Goal: Transaction & Acquisition: Purchase product/service

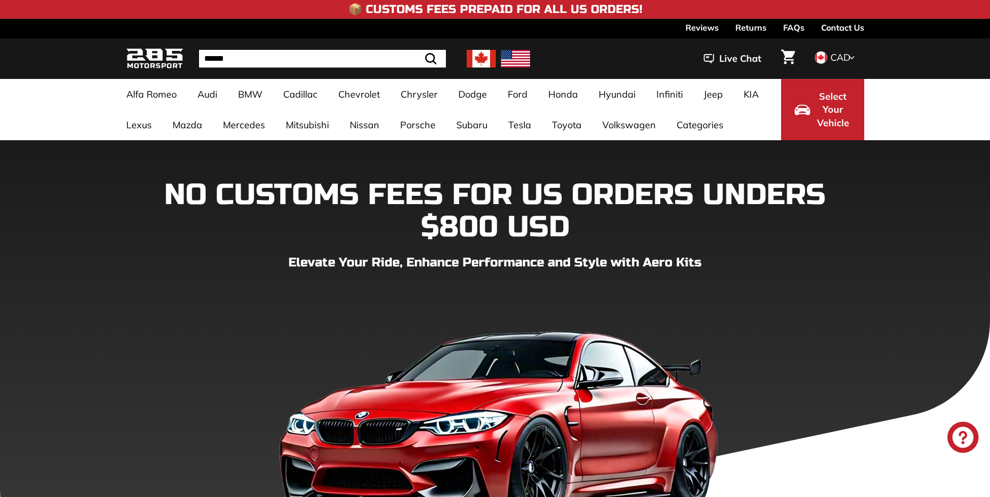
click at [480, 55] on img at bounding box center [481, 59] width 29 height 18
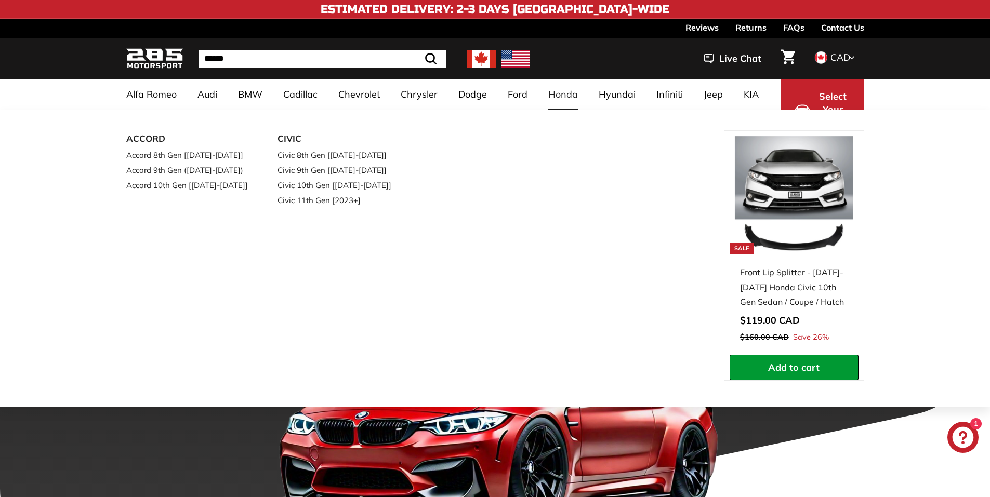
click at [560, 88] on link "Honda" at bounding box center [563, 94] width 50 height 31
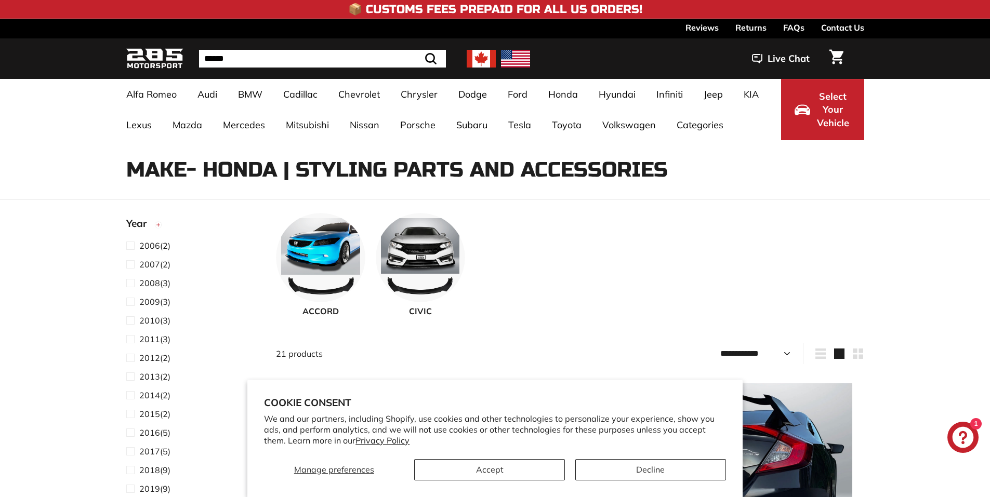
select select "**********"
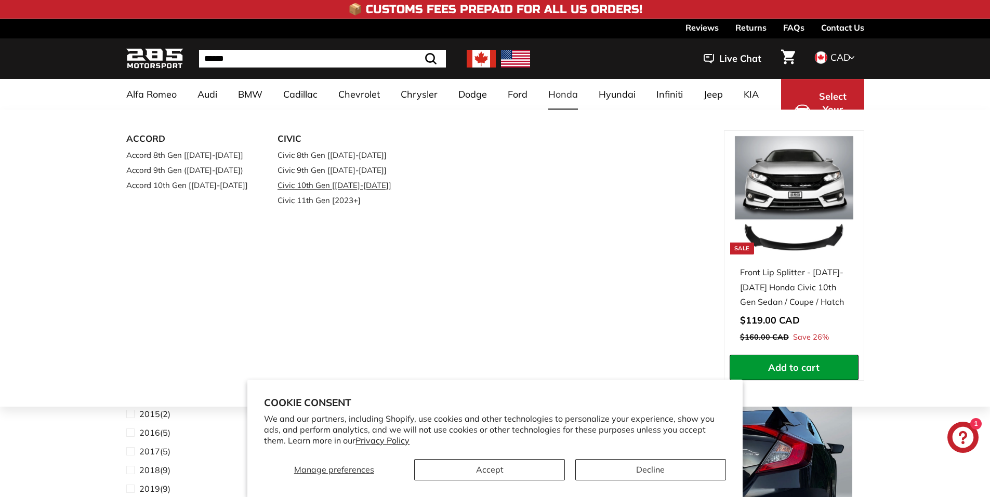
click at [325, 190] on link "Civic 10th Gen [[DATE]-[DATE]]" at bounding box center [338, 185] width 123 height 15
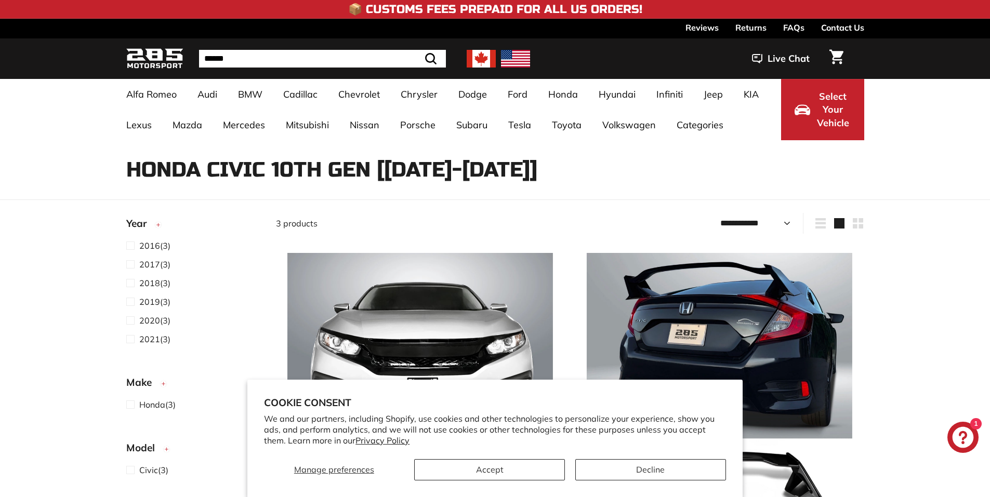
select select "**********"
click at [509, 474] on button "Accept" at bounding box center [489, 469] width 151 height 21
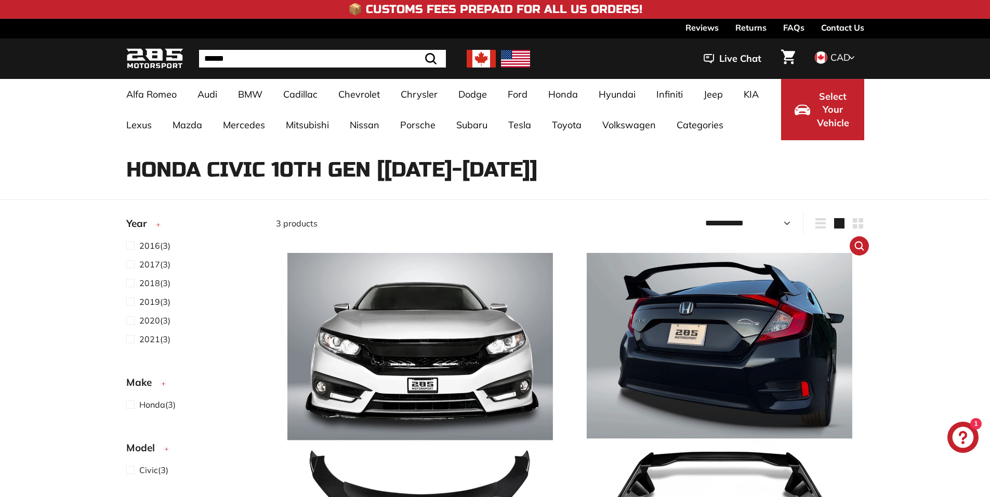
scroll to position [139, 0]
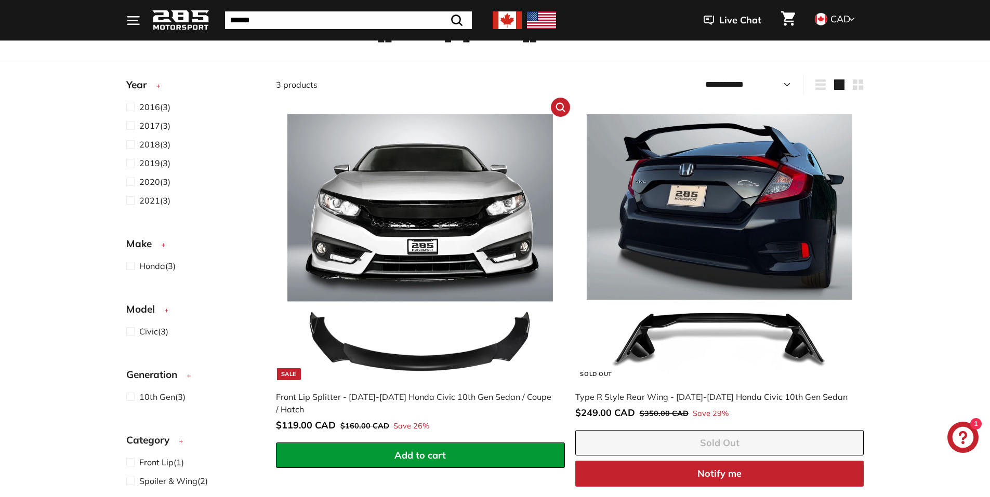
click at [454, 293] on img at bounding box center [419, 246] width 265 height 265
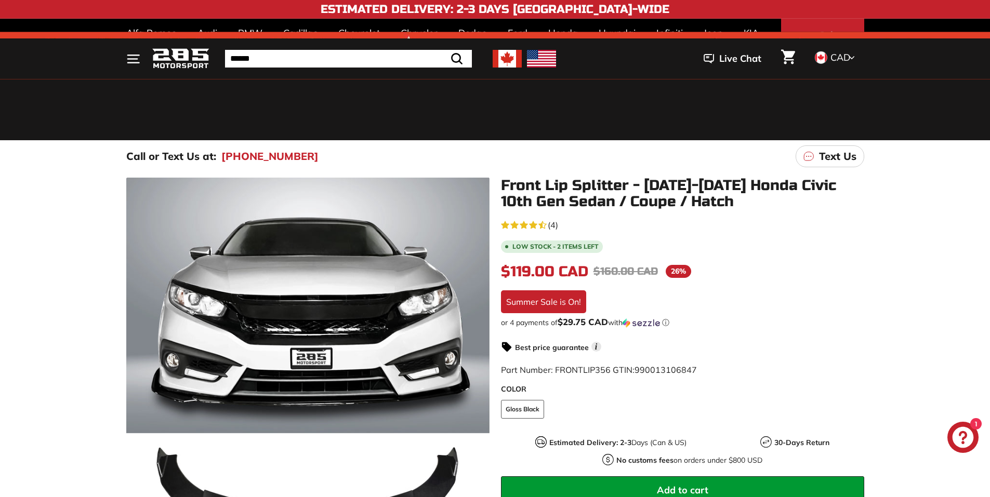
scroll to position [139, 0]
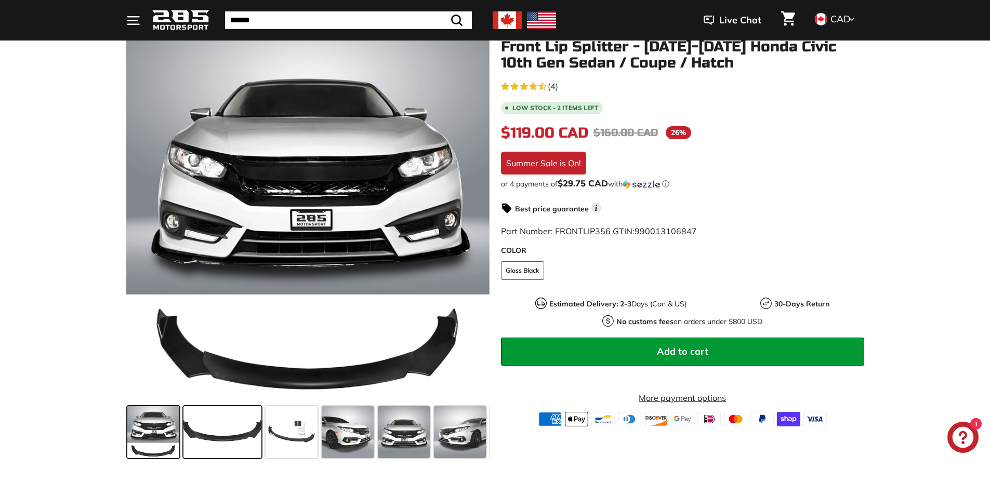
click at [222, 445] on span at bounding box center [222, 432] width 78 height 52
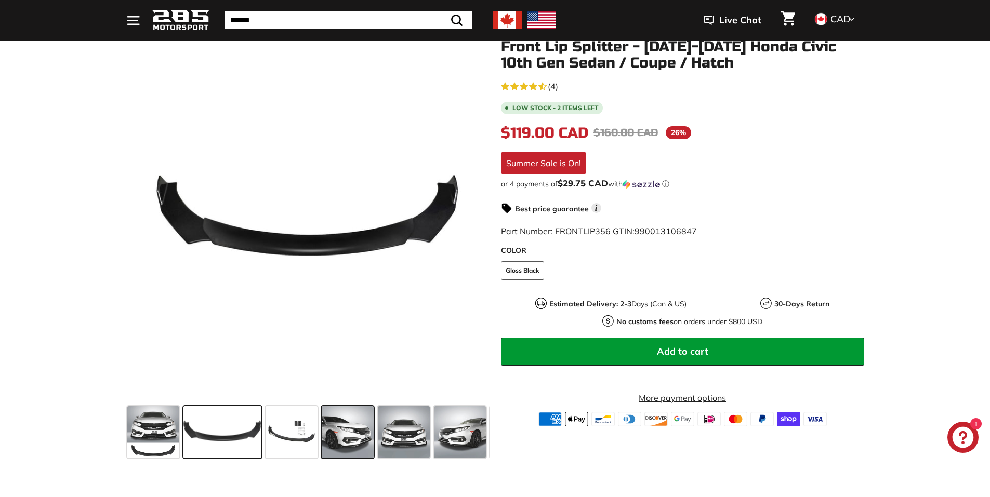
click at [349, 422] on span at bounding box center [348, 432] width 52 height 52
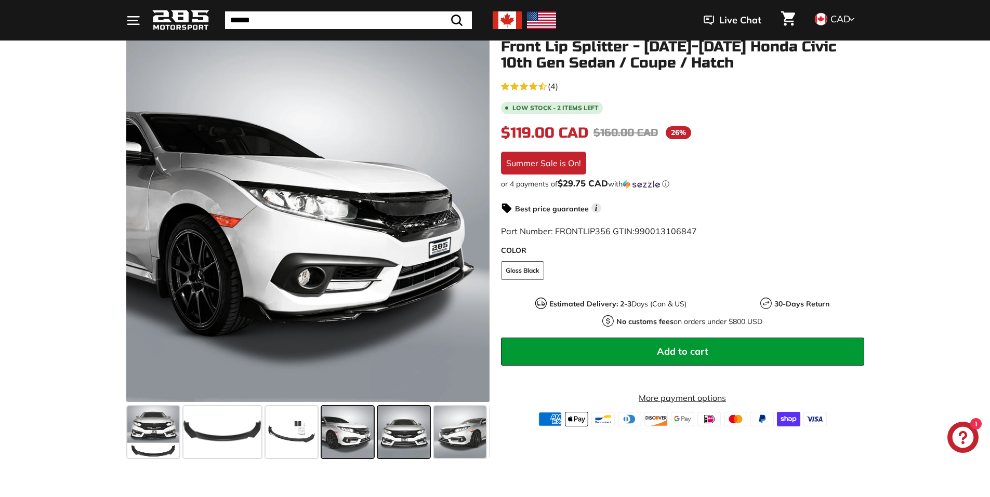
click at [394, 430] on span at bounding box center [404, 432] width 52 height 52
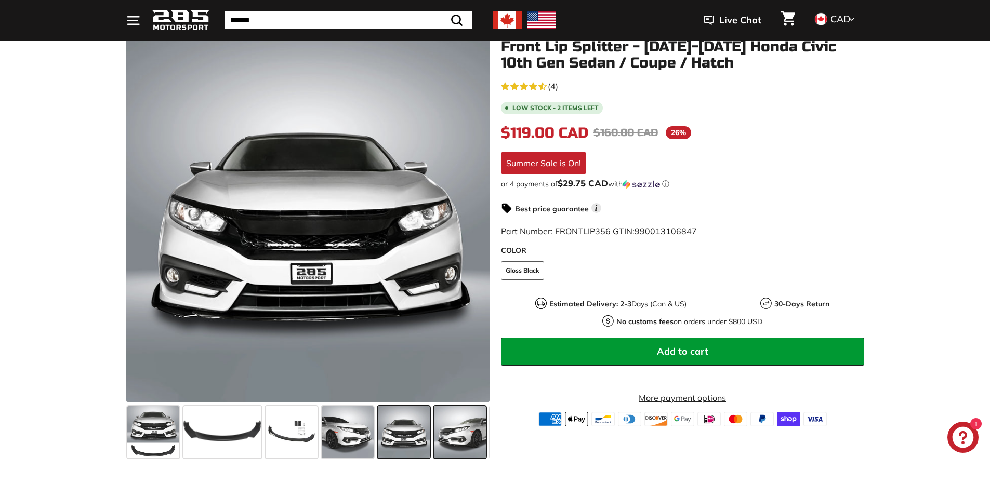
click at [432, 428] on div at bounding box center [460, 432] width 56 height 56
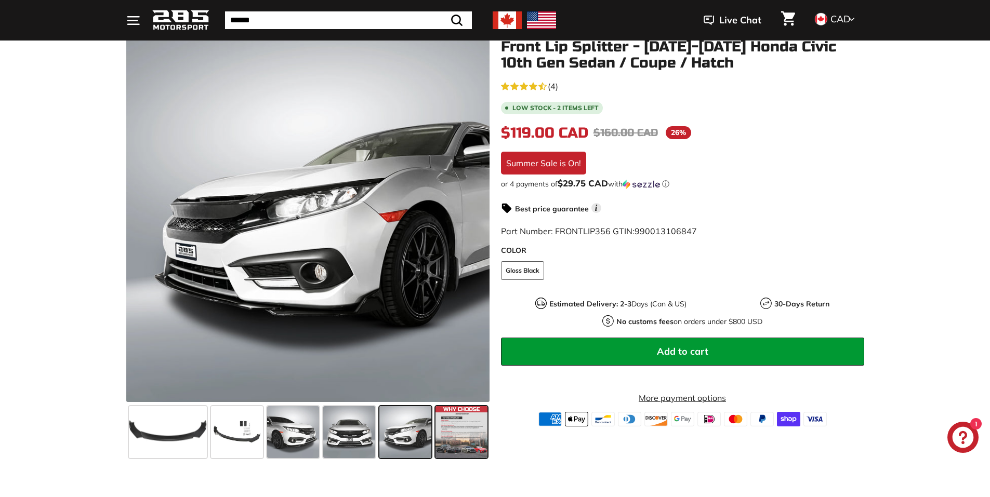
click at [445, 427] on span at bounding box center [461, 432] width 52 height 52
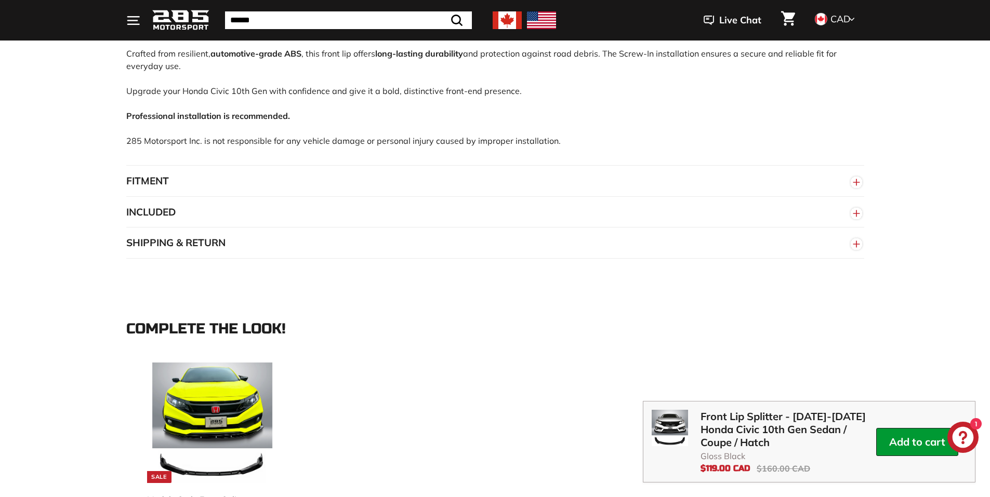
scroll to position [831, 0]
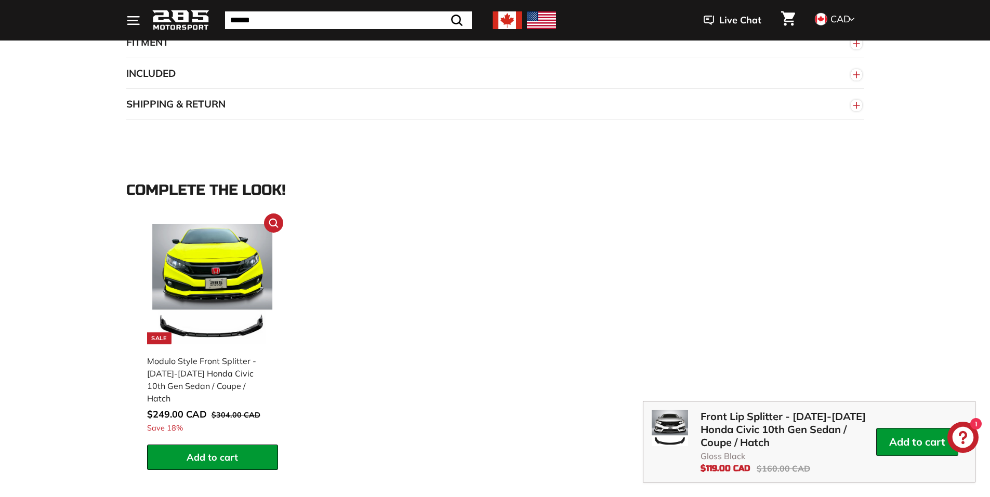
click at [222, 284] on img at bounding box center [212, 284] width 121 height 121
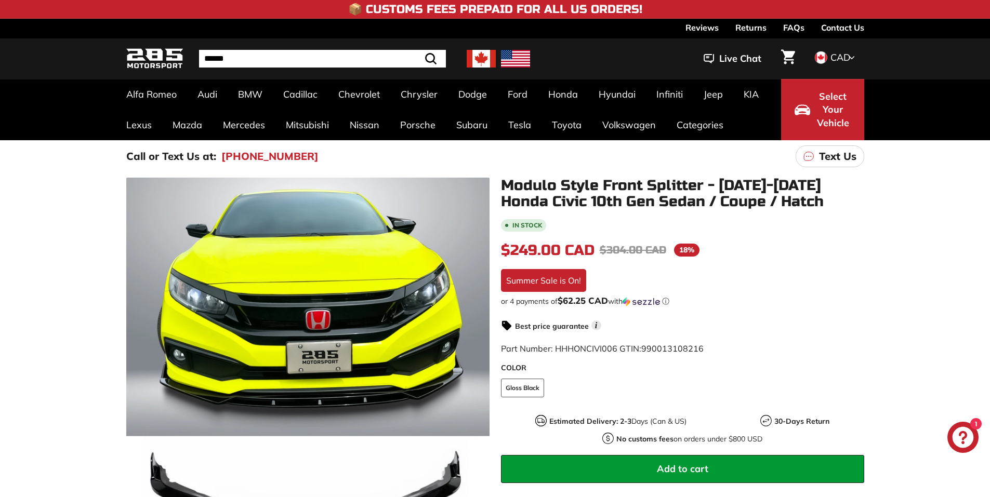
scroll to position [139, 0]
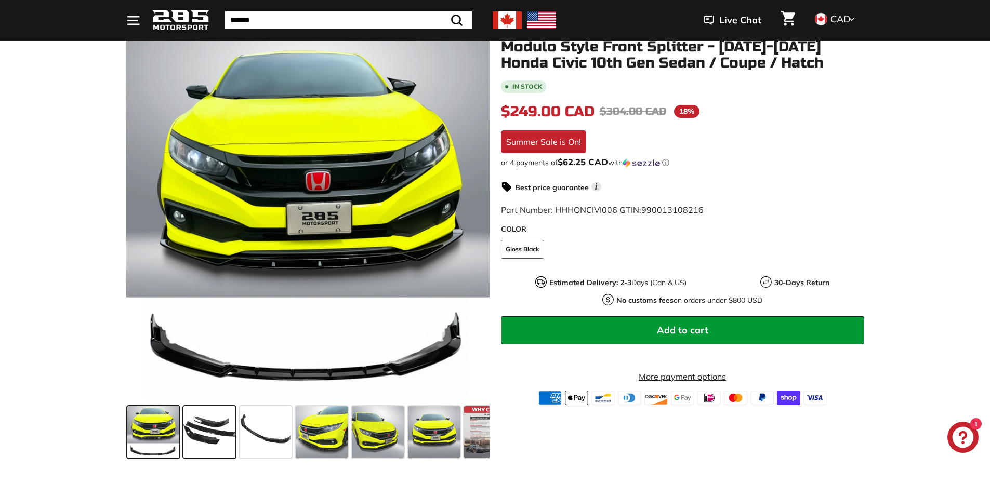
click at [212, 431] on span at bounding box center [209, 432] width 52 height 52
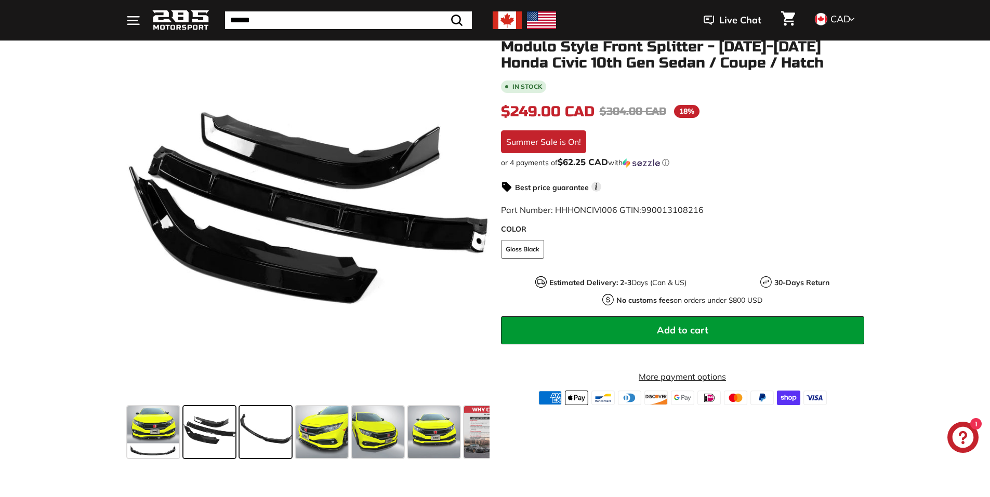
click at [247, 435] on span at bounding box center [266, 432] width 52 height 52
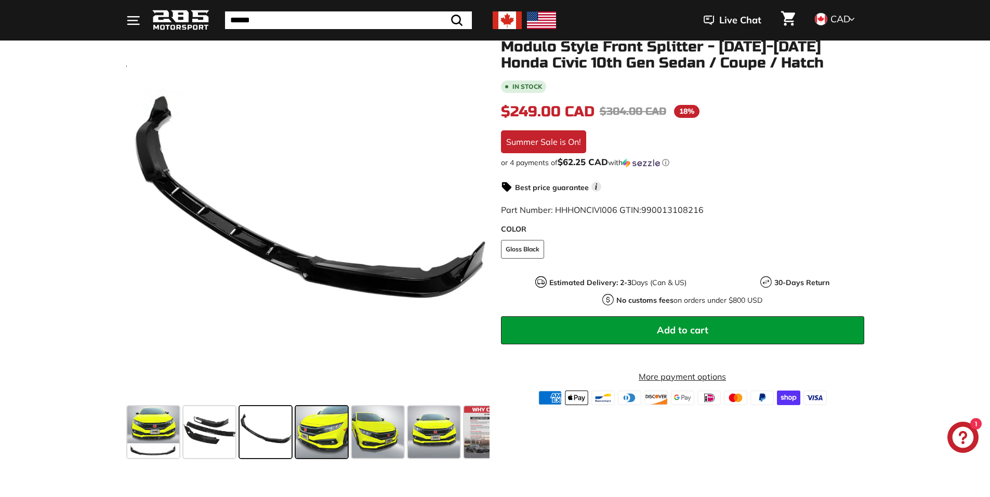
click at [317, 427] on span at bounding box center [322, 432] width 52 height 52
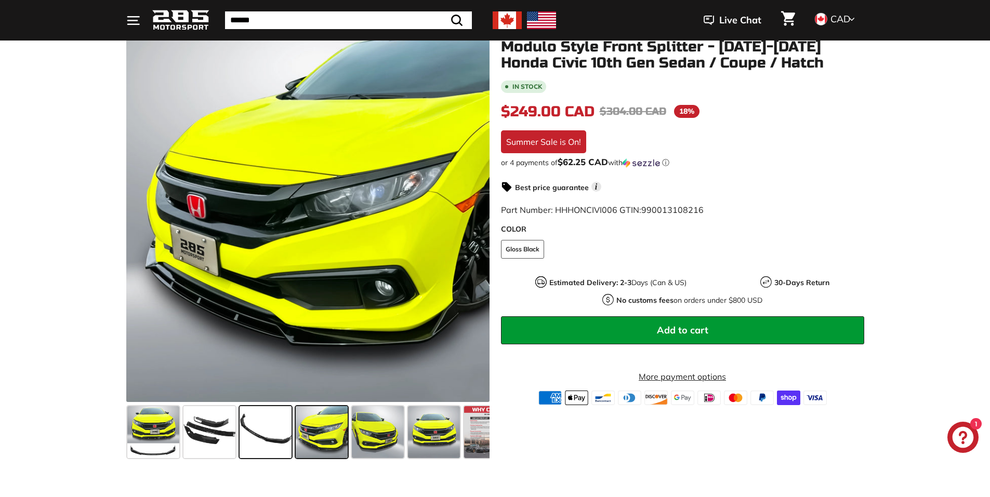
click at [281, 432] on span at bounding box center [266, 432] width 52 height 52
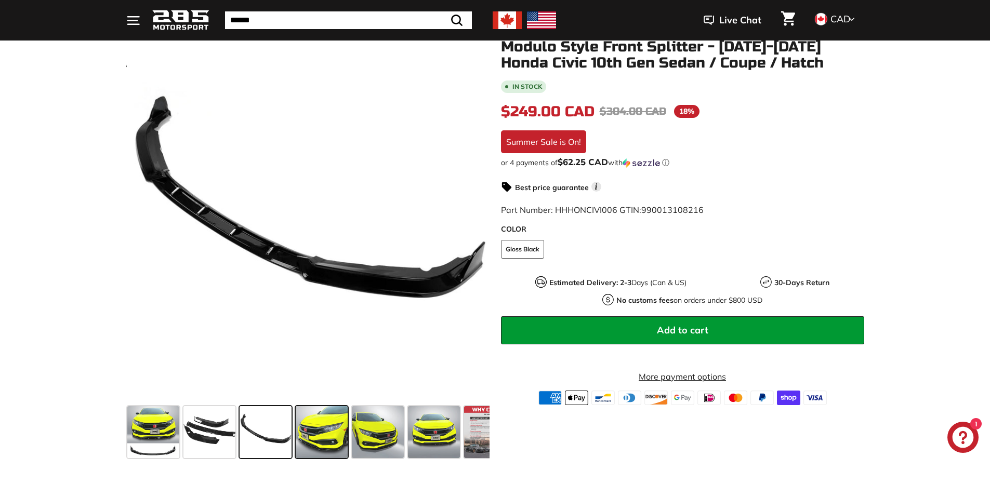
click at [323, 434] on span at bounding box center [322, 432] width 52 height 52
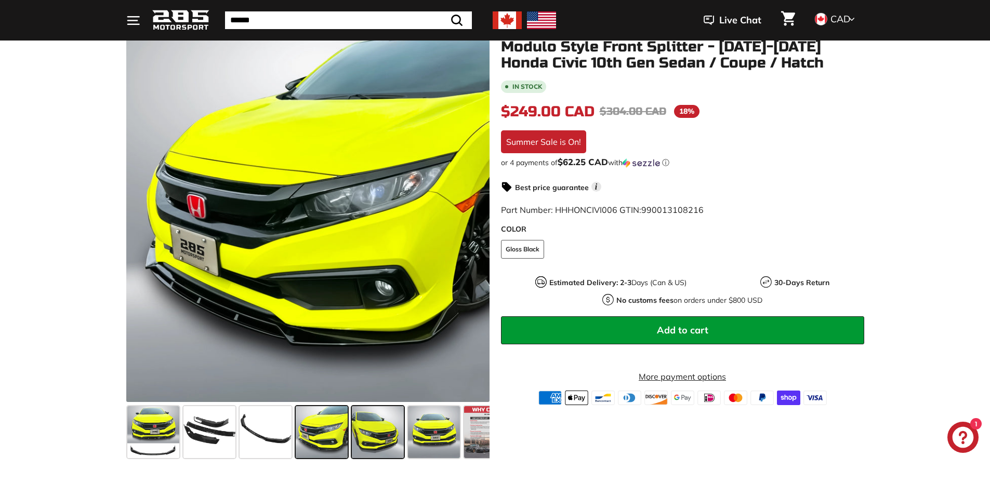
click at [398, 434] on span at bounding box center [378, 432] width 52 height 52
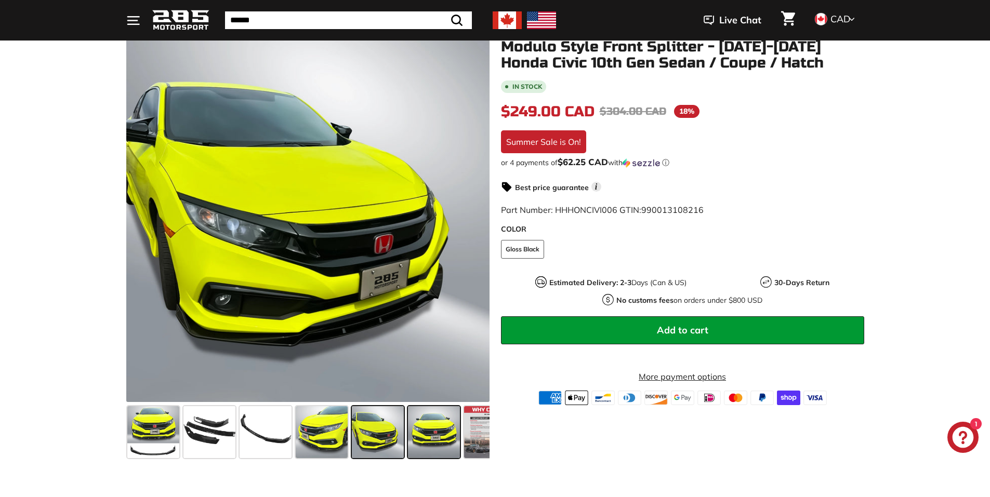
click at [431, 433] on span at bounding box center [434, 432] width 52 height 52
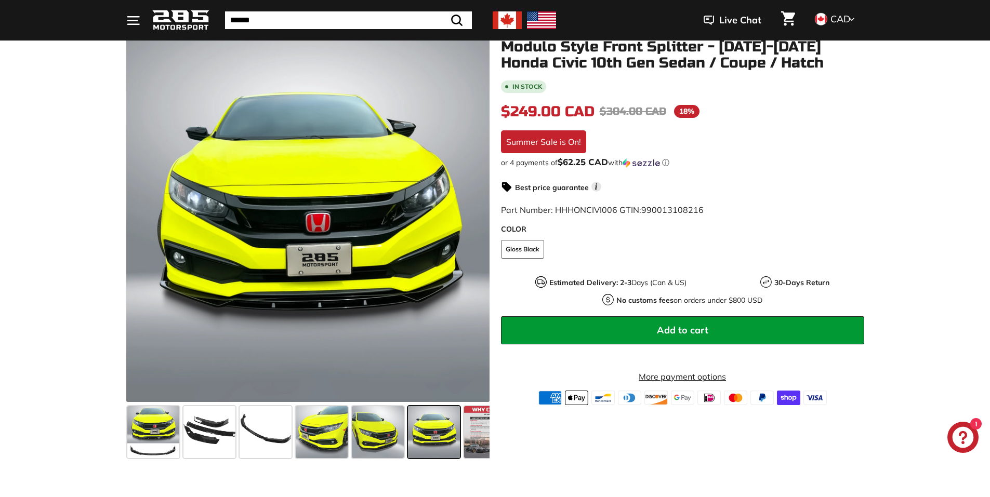
click at [493, 434] on div ".cls-1{fill:none;stroke:#000;stroke-miterlimit:10;stroke-width:2px} .cls-1{fill…" at bounding box center [489, 250] width 749 height 423
click at [471, 434] on span at bounding box center [490, 432] width 52 height 52
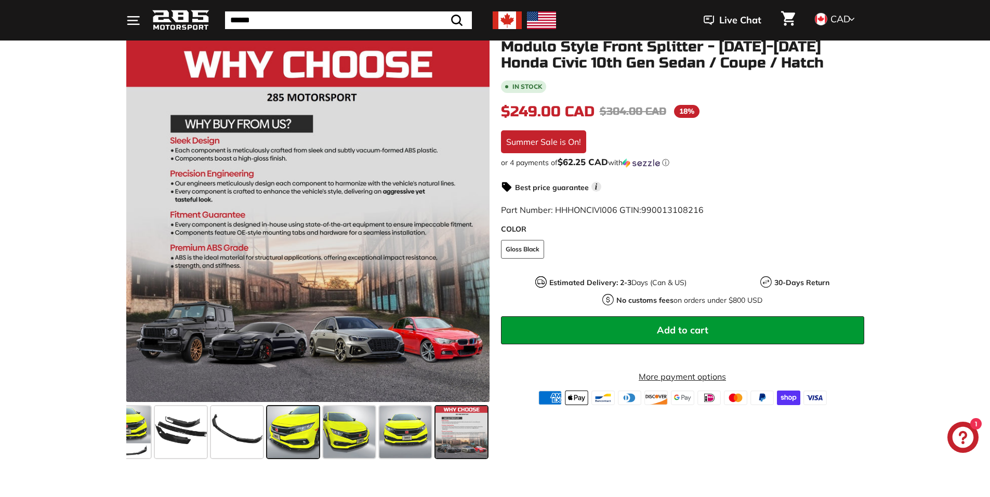
click at [265, 429] on div at bounding box center [293, 432] width 56 height 56
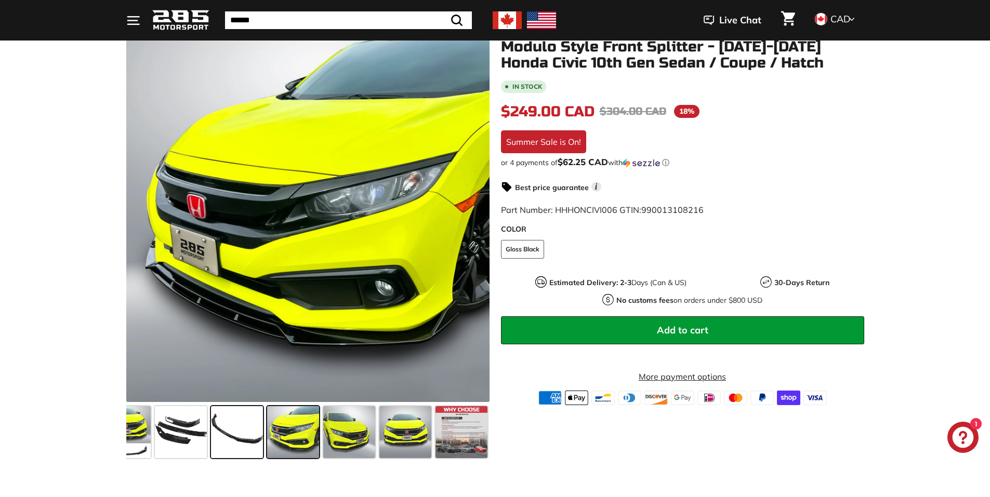
click at [255, 429] on span at bounding box center [237, 432] width 52 height 52
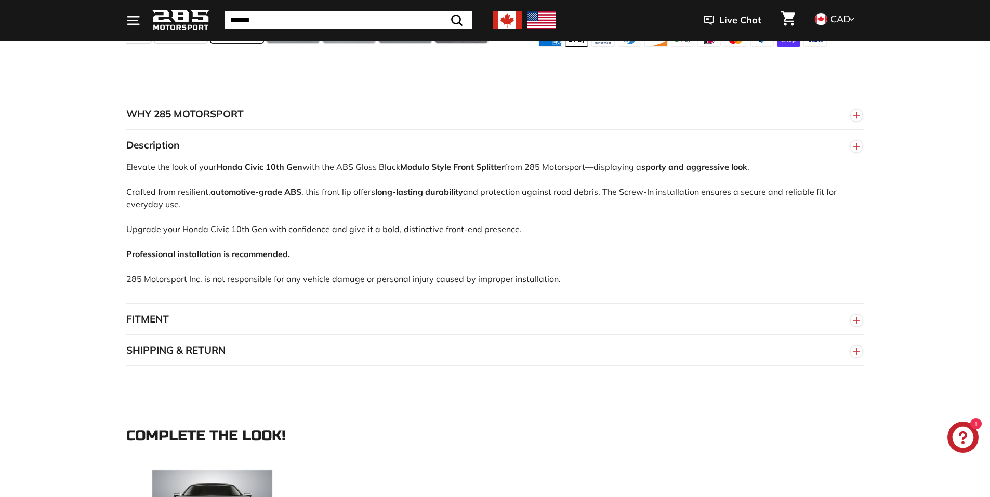
scroll to position [831, 0]
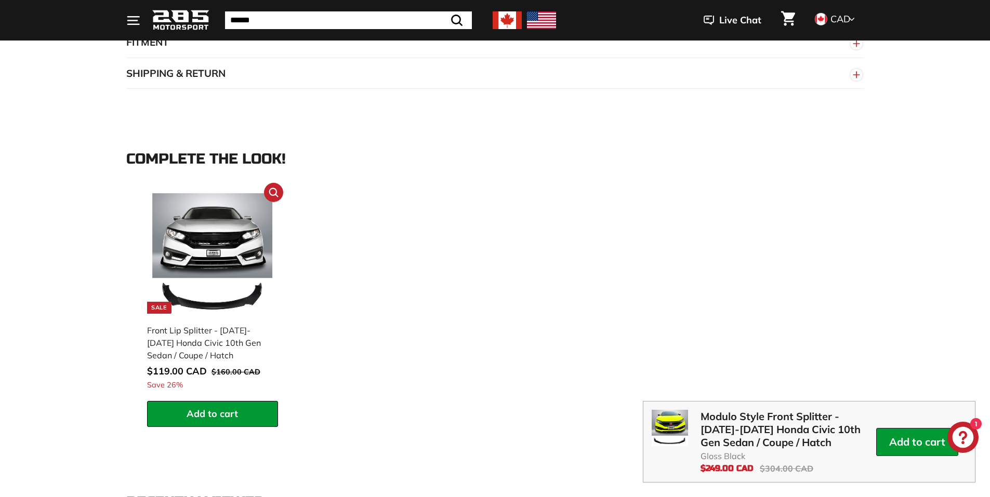
click at [233, 282] on img at bounding box center [212, 253] width 121 height 121
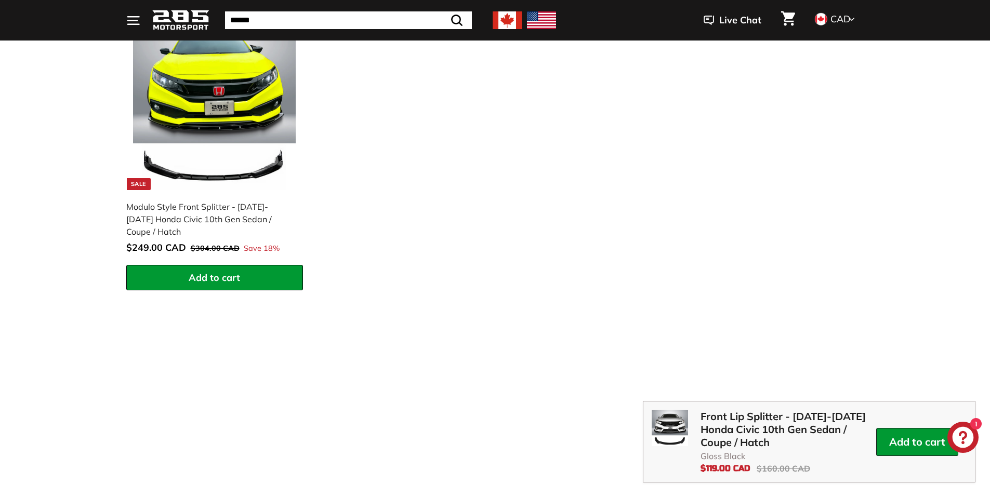
scroll to position [1663, 0]
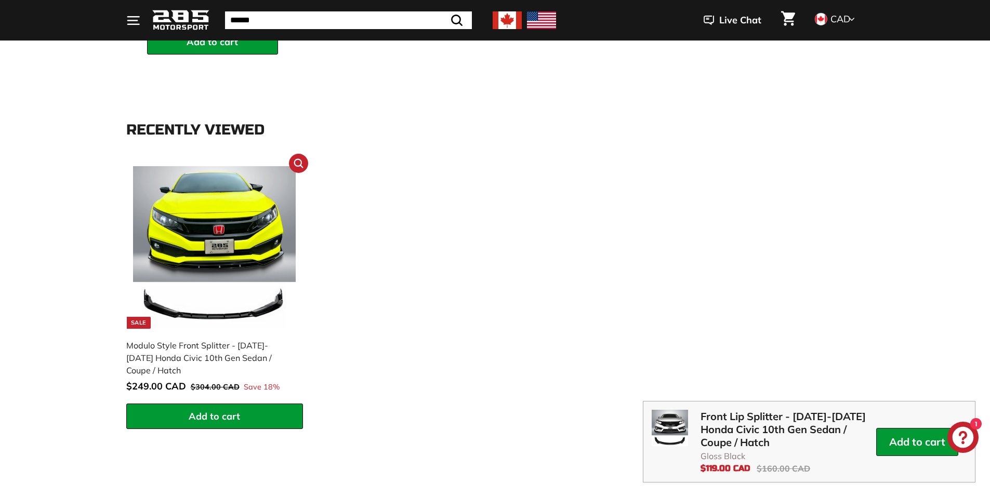
click at [259, 188] on img at bounding box center [214, 247] width 163 height 163
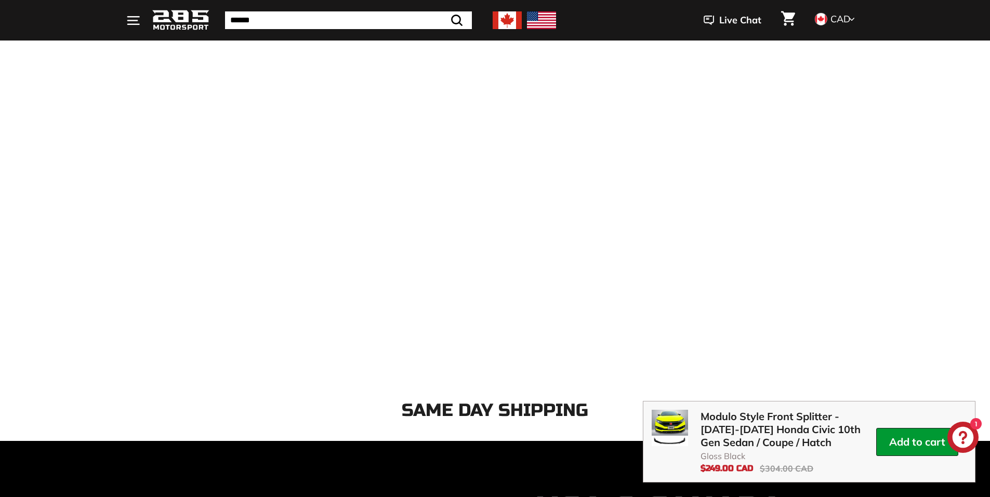
scroll to position [1801, 0]
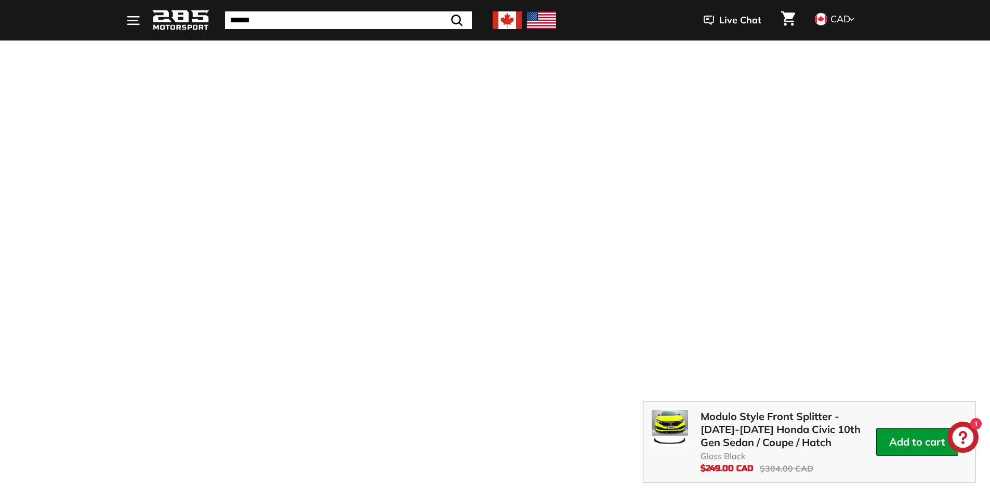
scroll to position [1524, 0]
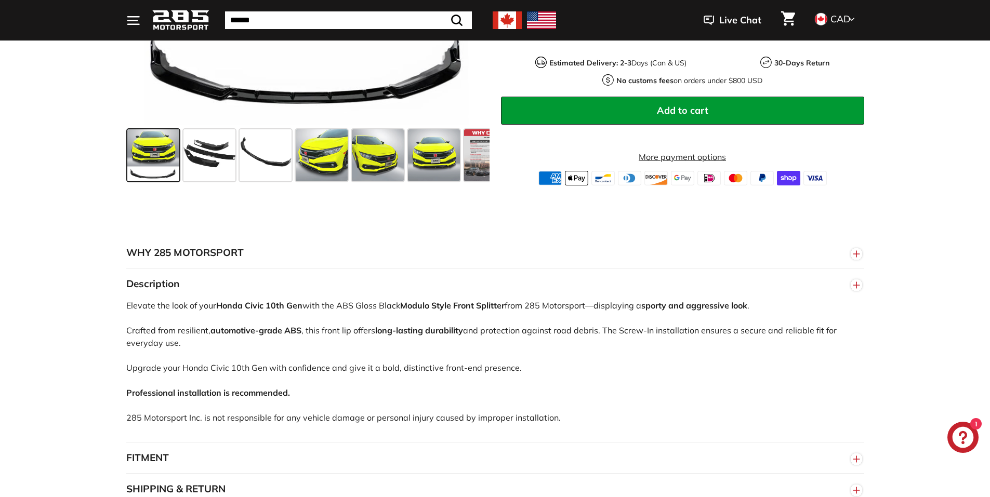
scroll to position [139, 0]
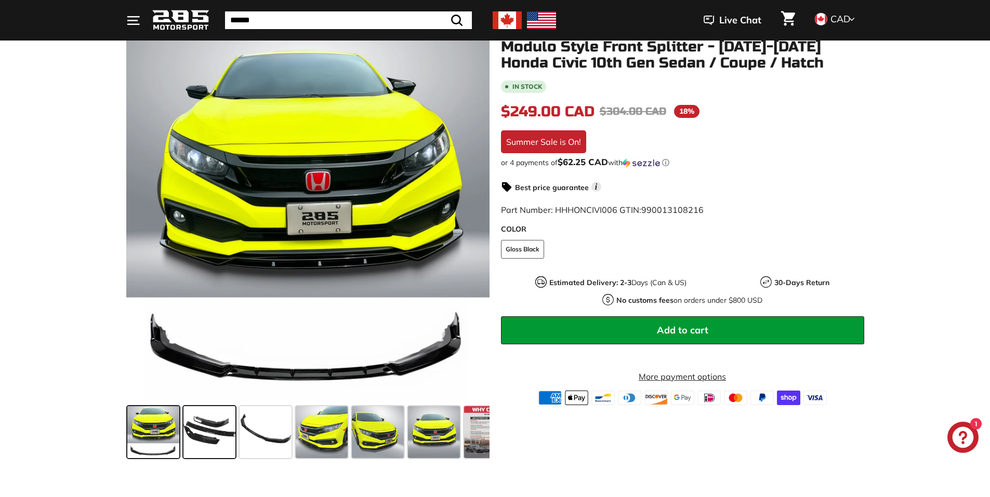
click at [201, 423] on span at bounding box center [209, 432] width 52 height 52
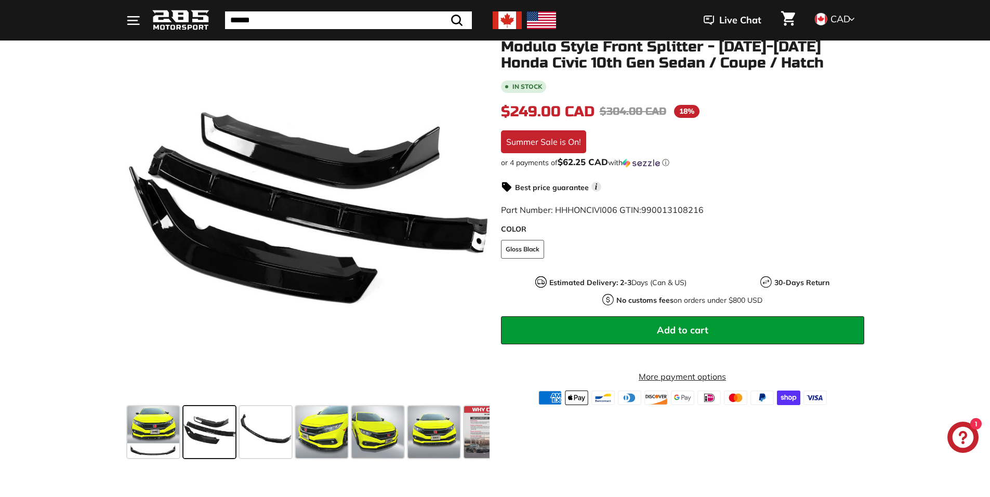
click at [353, 15] on input "Search" at bounding box center [348, 20] width 247 height 18
type input "**********"
click at [416, 11] on button ".cls-1{fill:none;stroke:#000;stroke-miterlimit:10;stroke-width:2px} Search" at bounding box center [431, 20] width 30 height 18
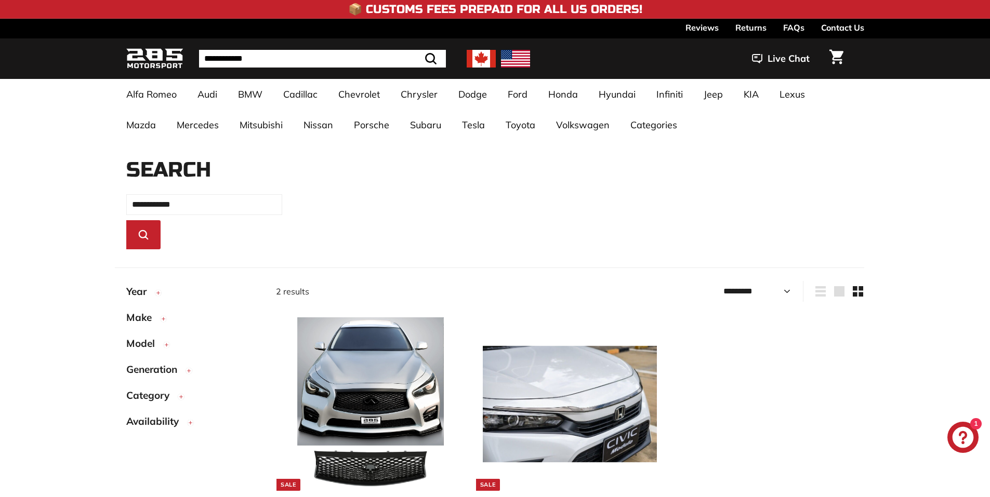
select select "*********"
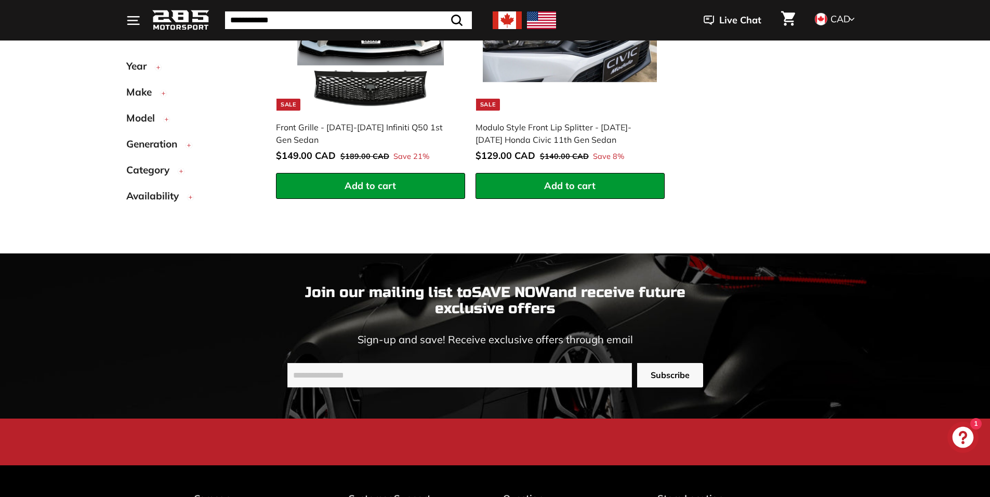
scroll to position [242, 0]
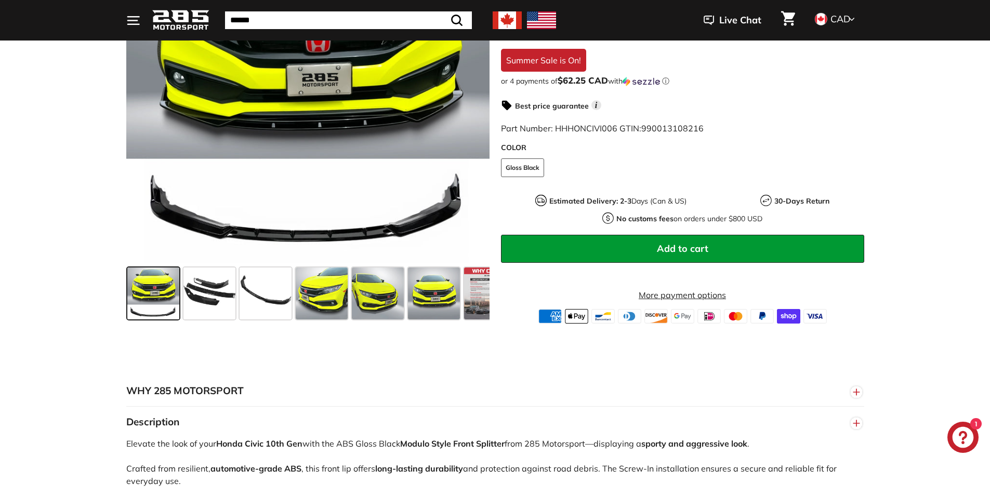
scroll to position [139, 0]
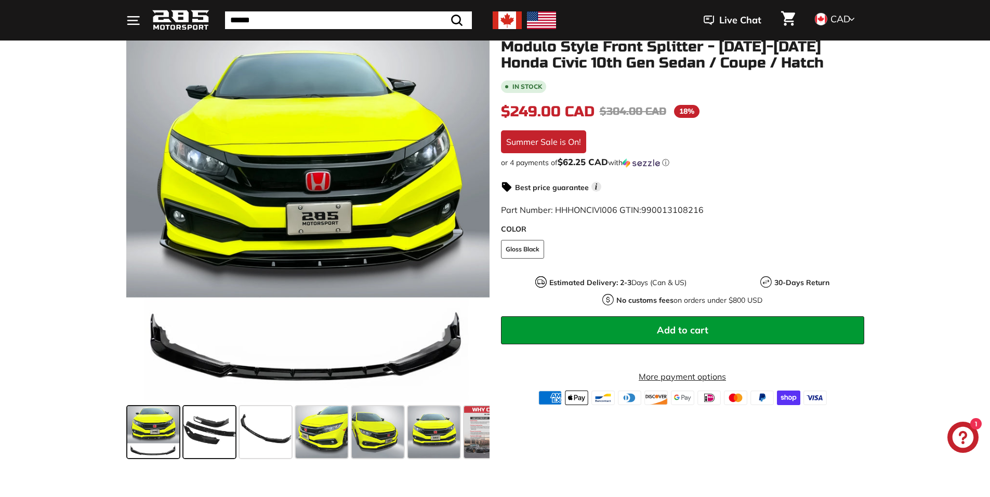
click at [203, 436] on span at bounding box center [209, 432] width 52 height 52
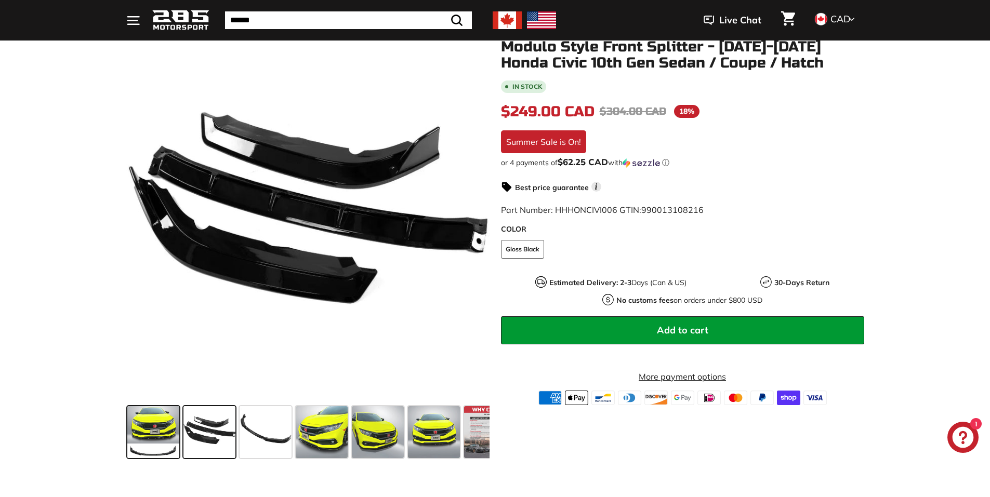
click at [139, 417] on span at bounding box center [153, 432] width 52 height 52
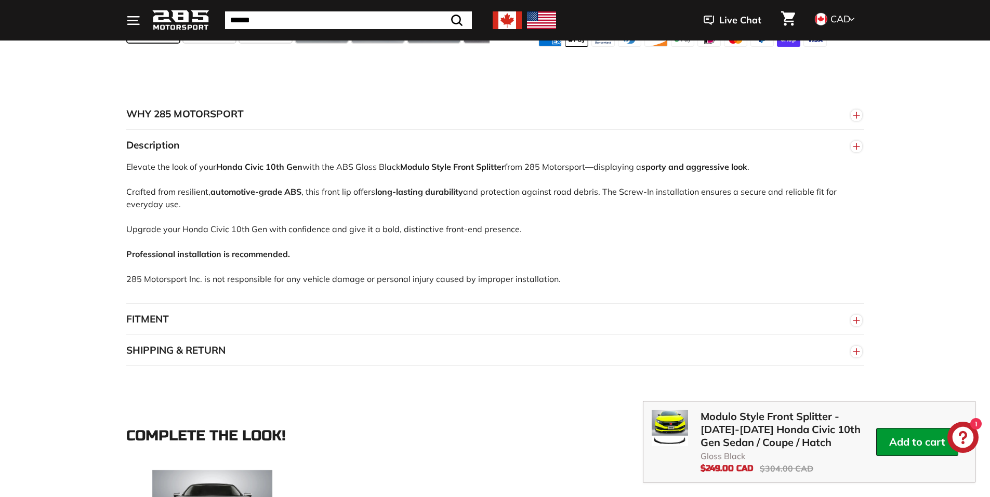
scroll to position [970, 0]
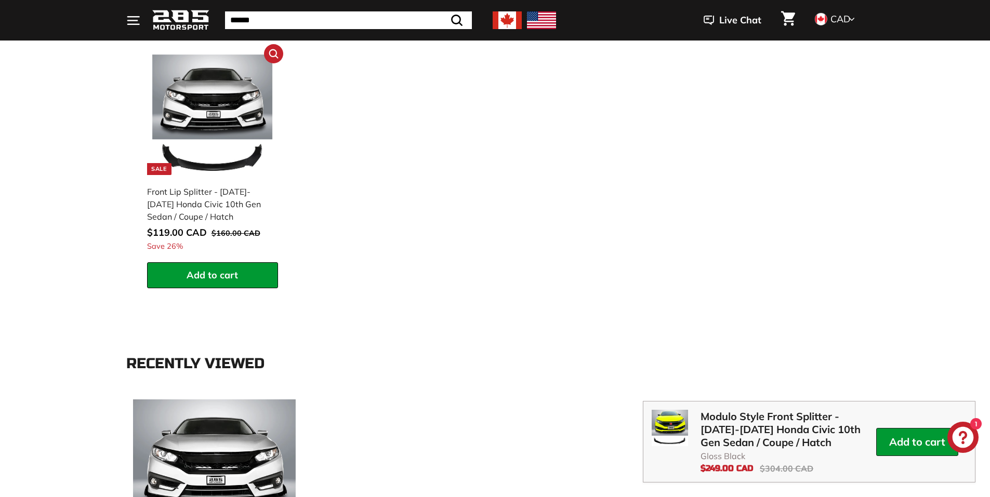
click at [217, 127] on img at bounding box center [212, 115] width 121 height 121
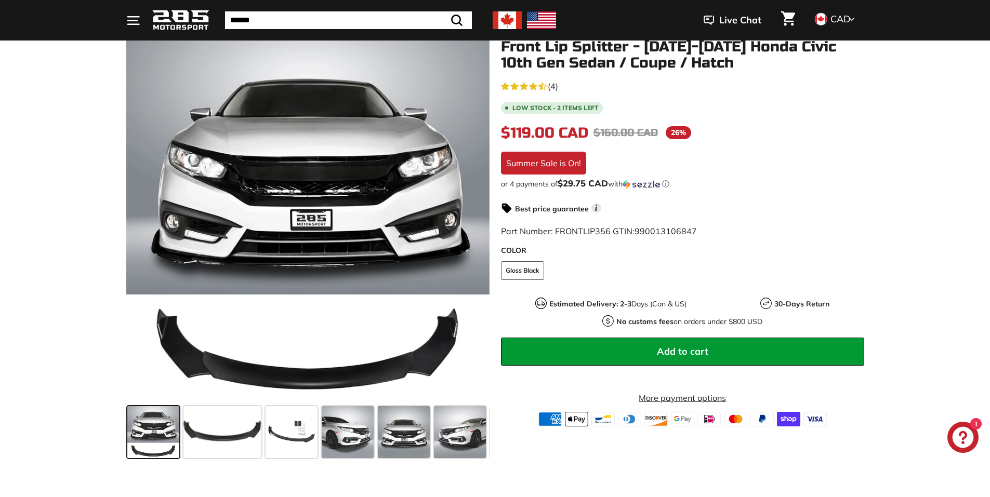
click at [676, 360] on button "Add to cart" at bounding box center [682, 352] width 363 height 28
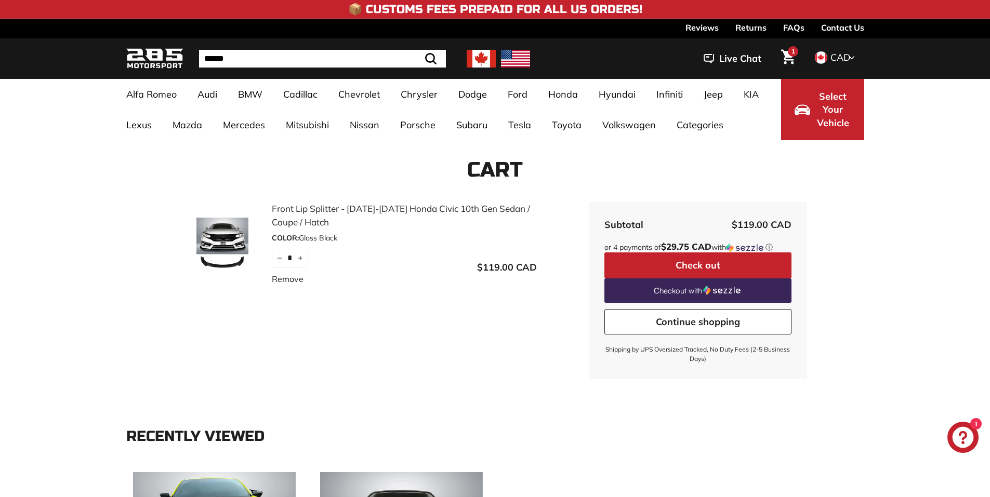
click at [315, 58] on input "Search" at bounding box center [322, 59] width 247 height 18
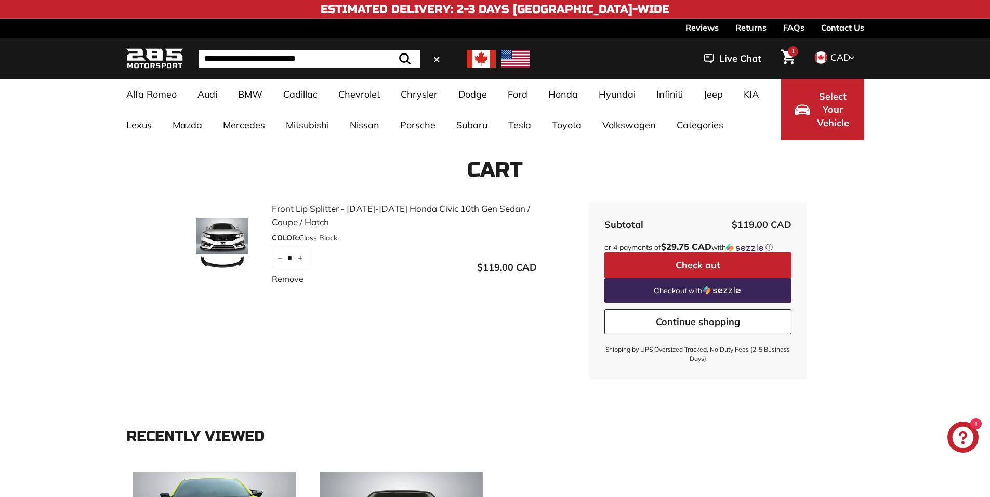
type input "**********"
click at [390, 50] on button ".cls-1{fill:none;stroke:#000;stroke-miterlimit:10;stroke-width:2px} Search" at bounding box center [405, 59] width 30 height 18
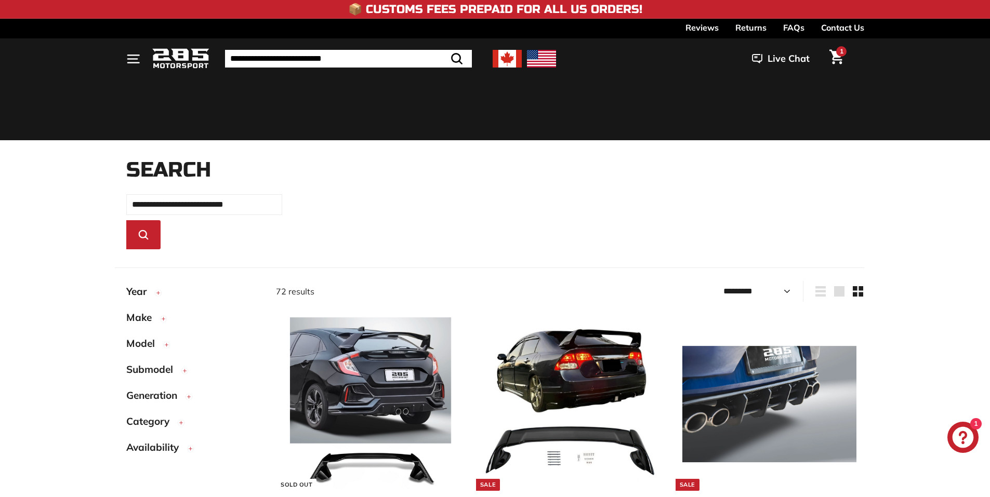
select select "*********"
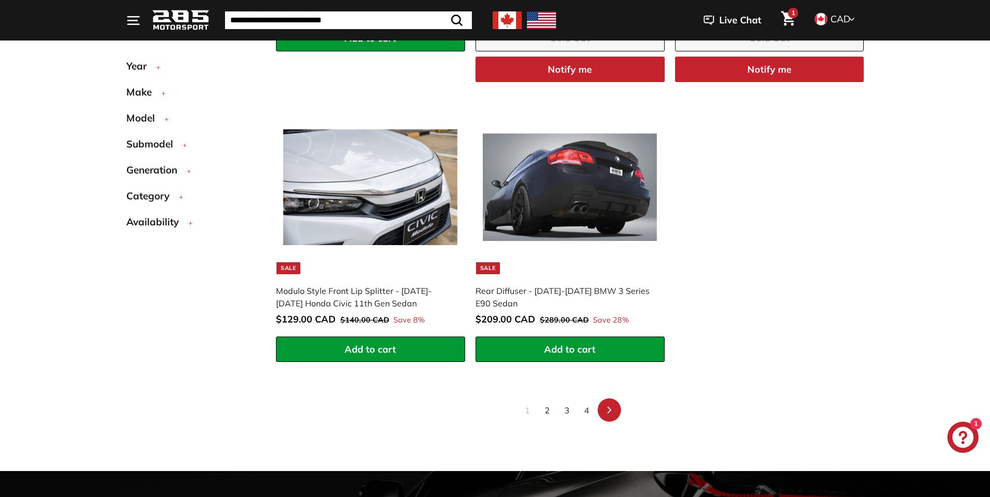
scroll to position [2359, 0]
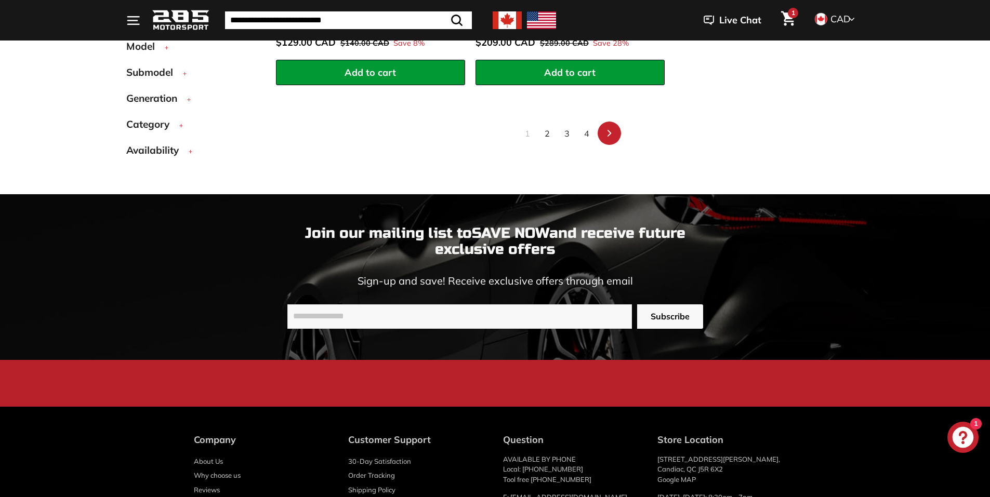
click at [546, 135] on link "2" at bounding box center [547, 133] width 18 height 17
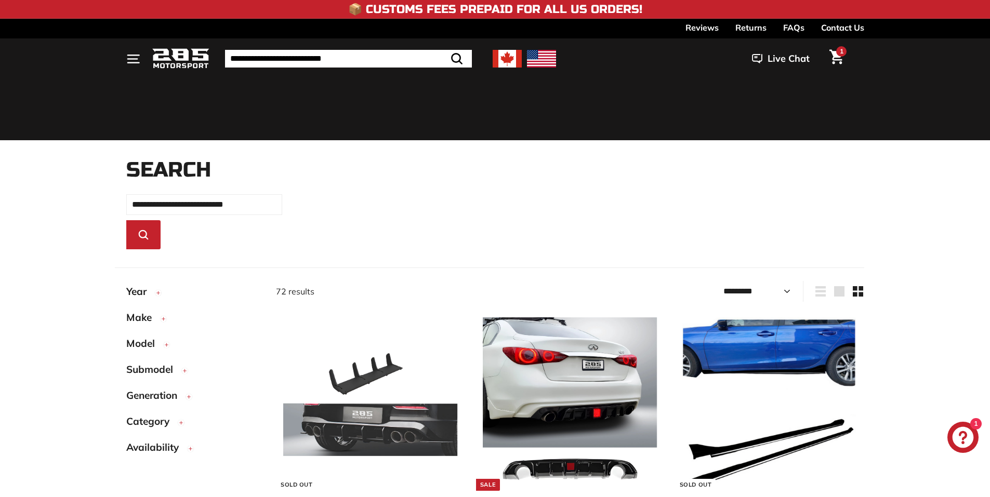
select select "*********"
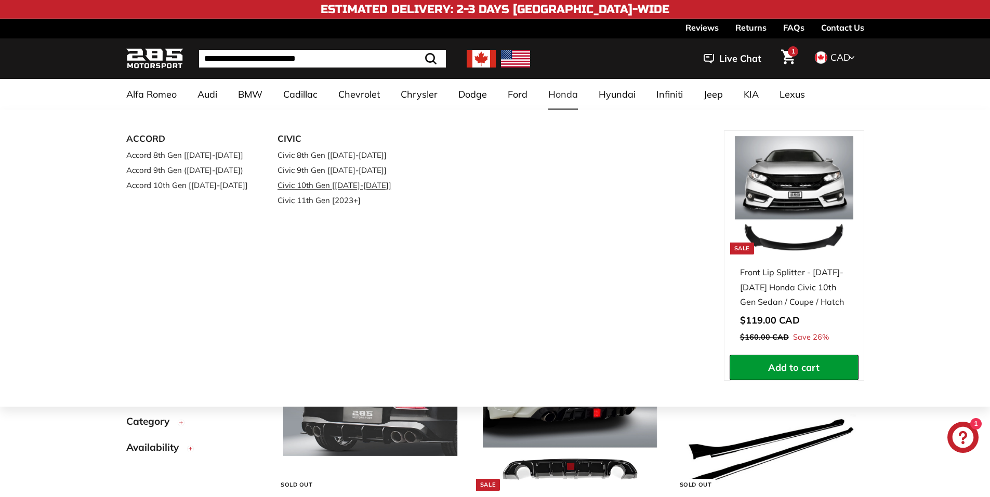
click at [355, 181] on link "Civic 10th Gen [[DATE]-[DATE]]" at bounding box center [338, 185] width 123 height 15
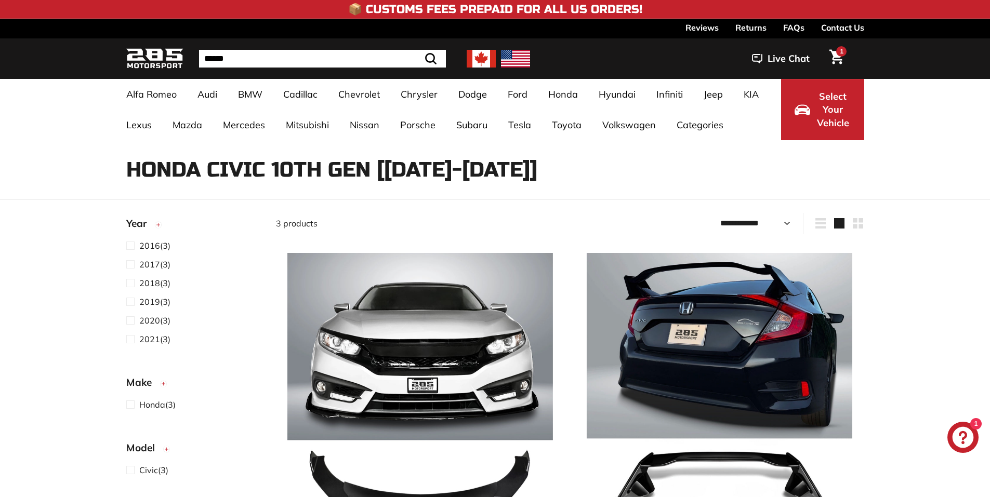
select select "**********"
